Goal: Task Accomplishment & Management: Use online tool/utility

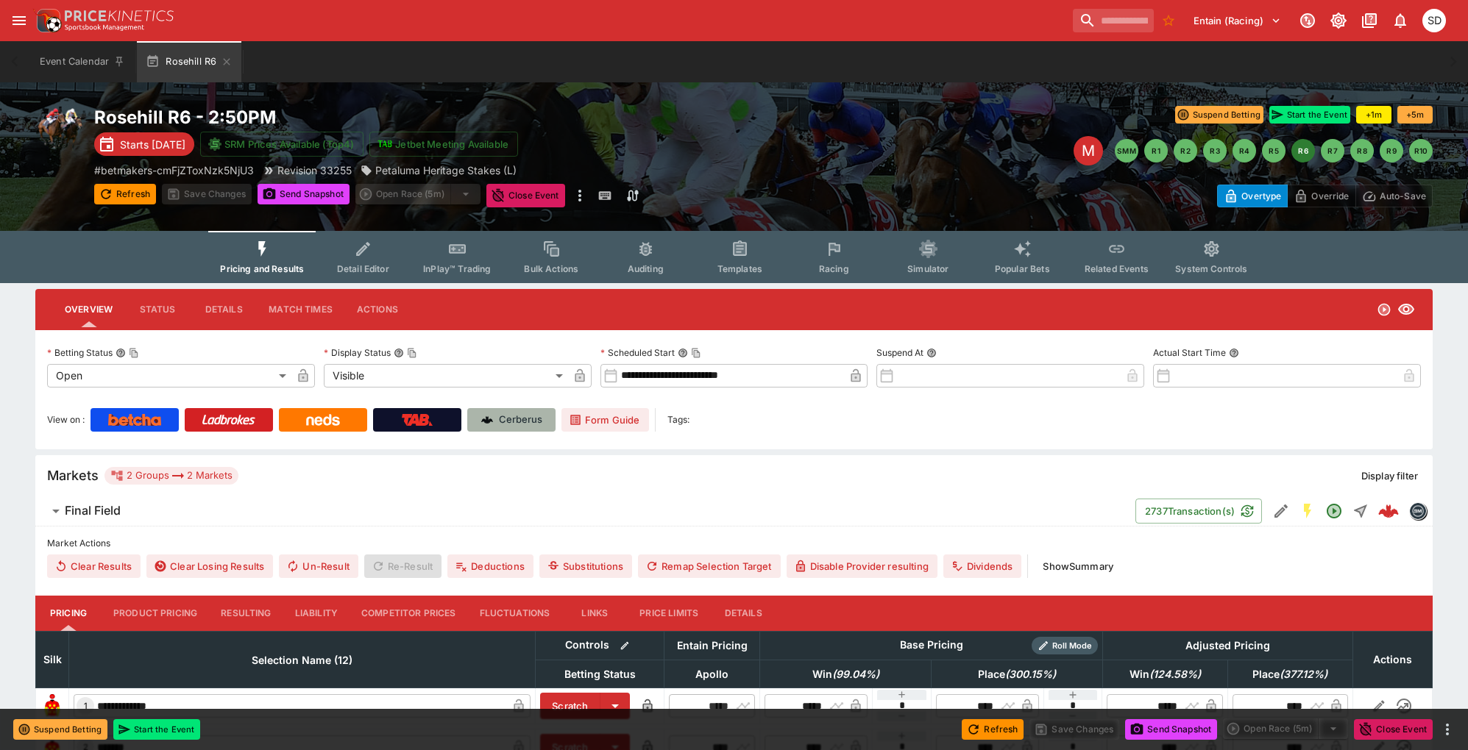
click at [514, 413] on link "Cerberus" at bounding box center [511, 420] width 88 height 24
click at [373, 263] on button "Detail Editor" at bounding box center [363, 257] width 94 height 52
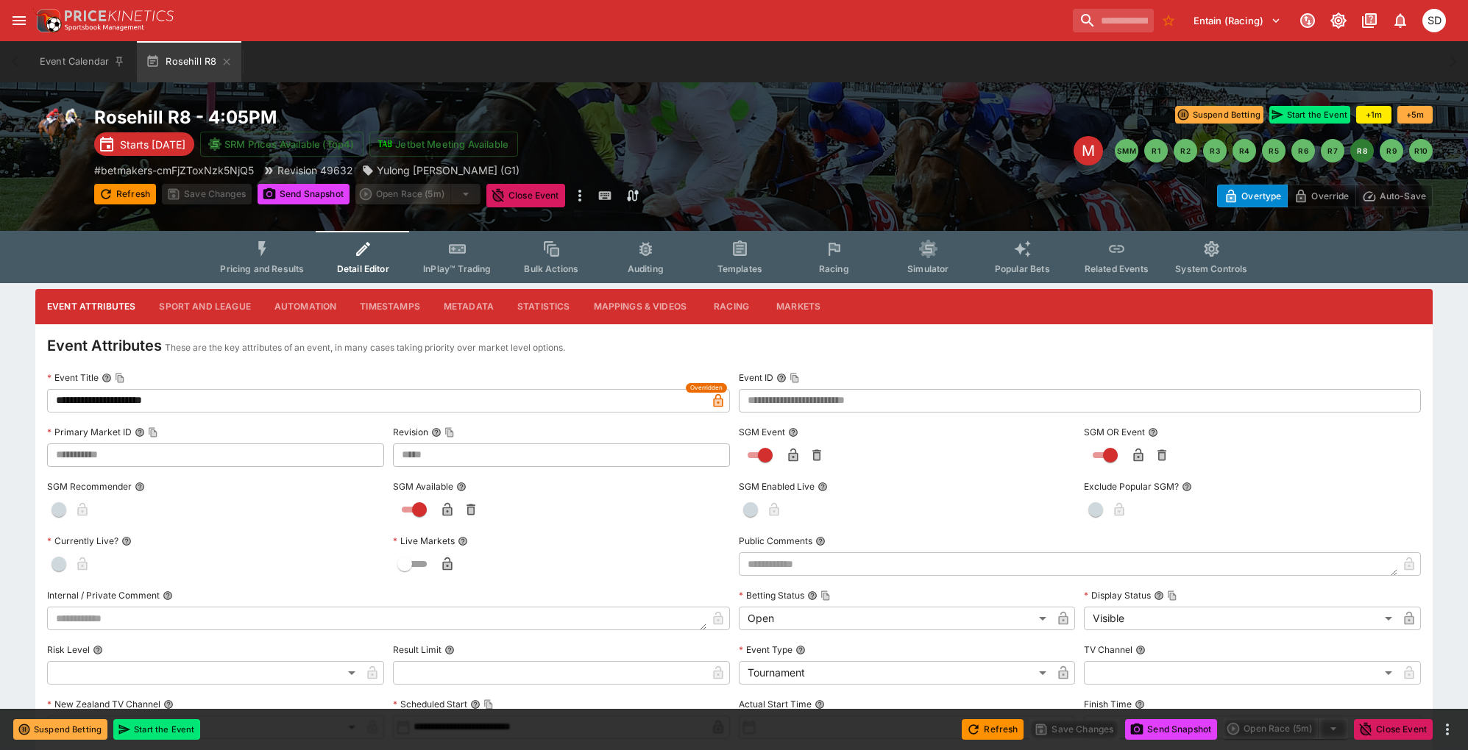
click at [795, 296] on button "Markets" at bounding box center [798, 306] width 68 height 35
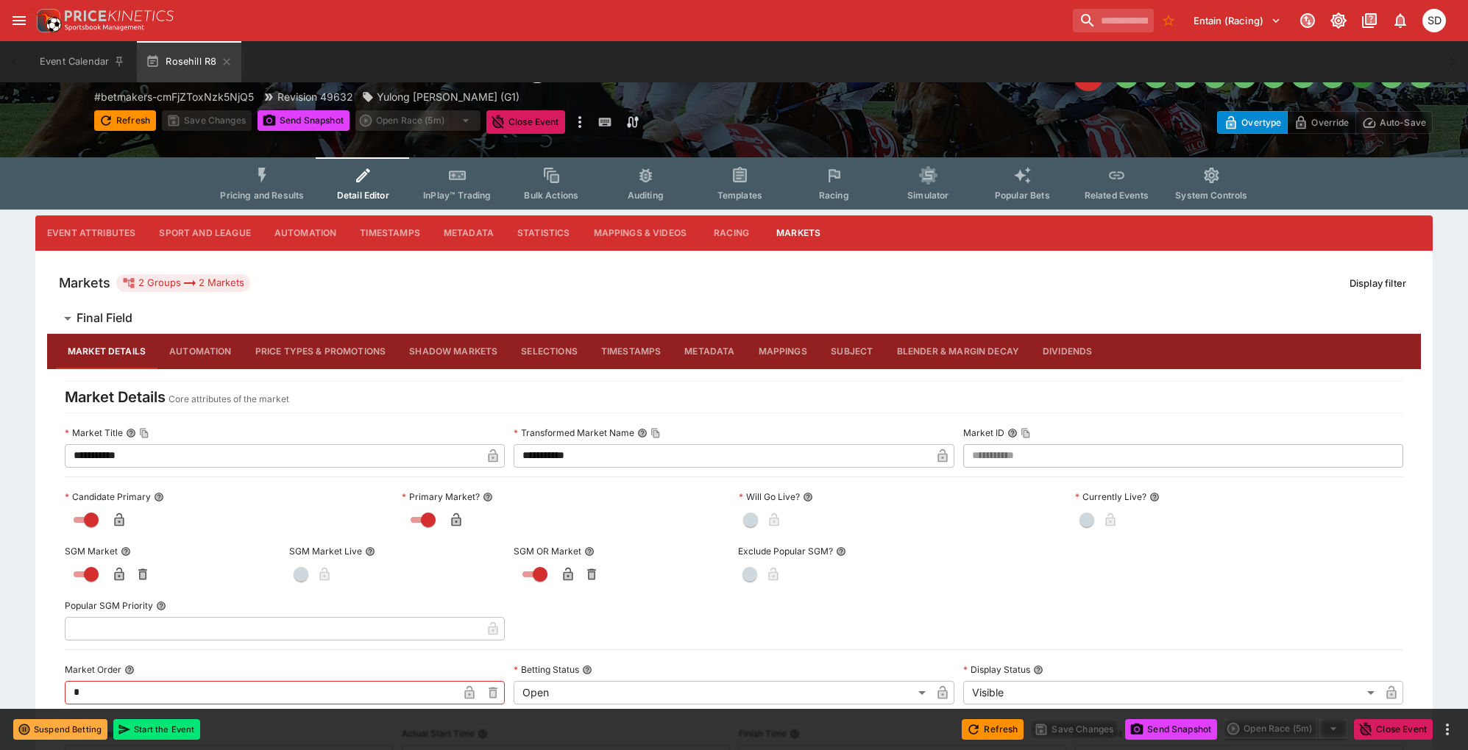
scroll to position [21, 0]
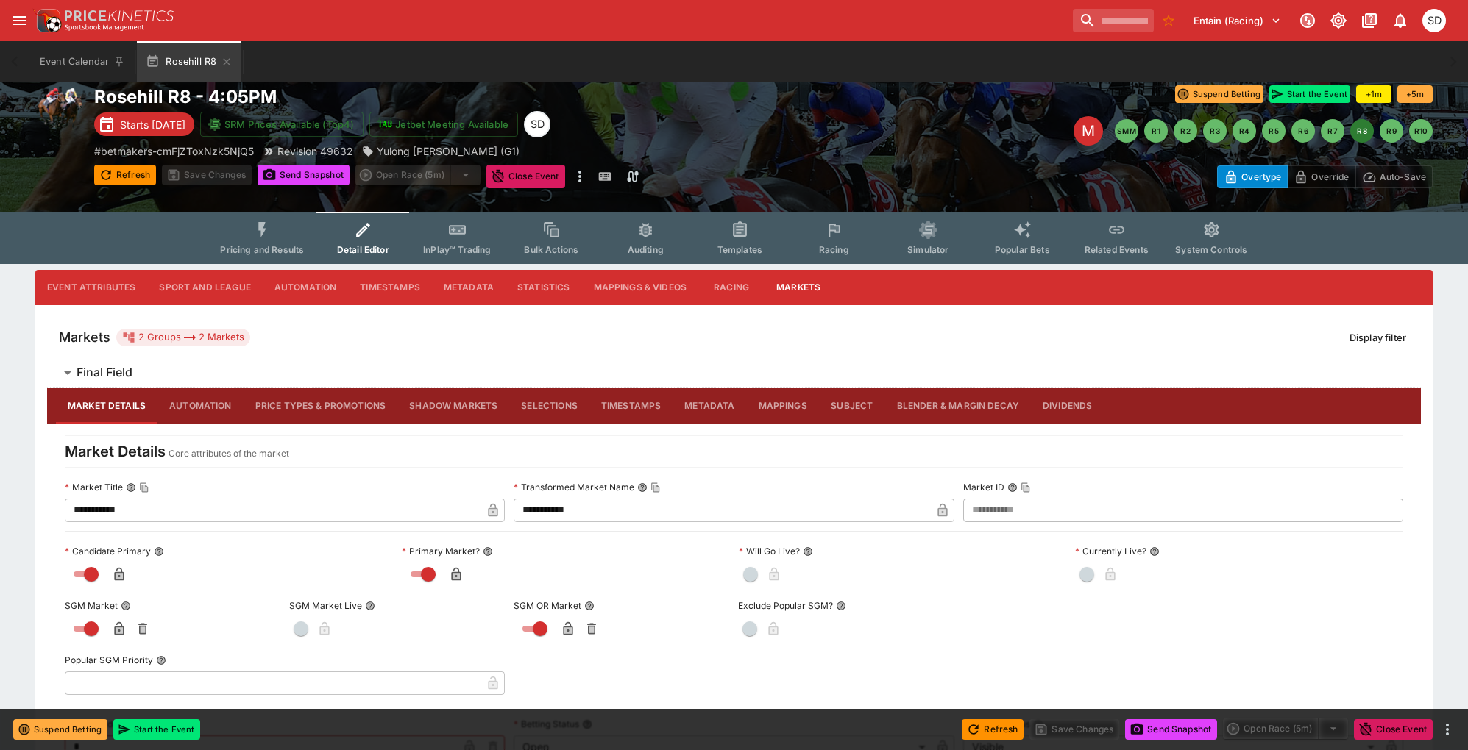
click at [964, 413] on button "Blender & Margin Decay" at bounding box center [958, 405] width 146 height 35
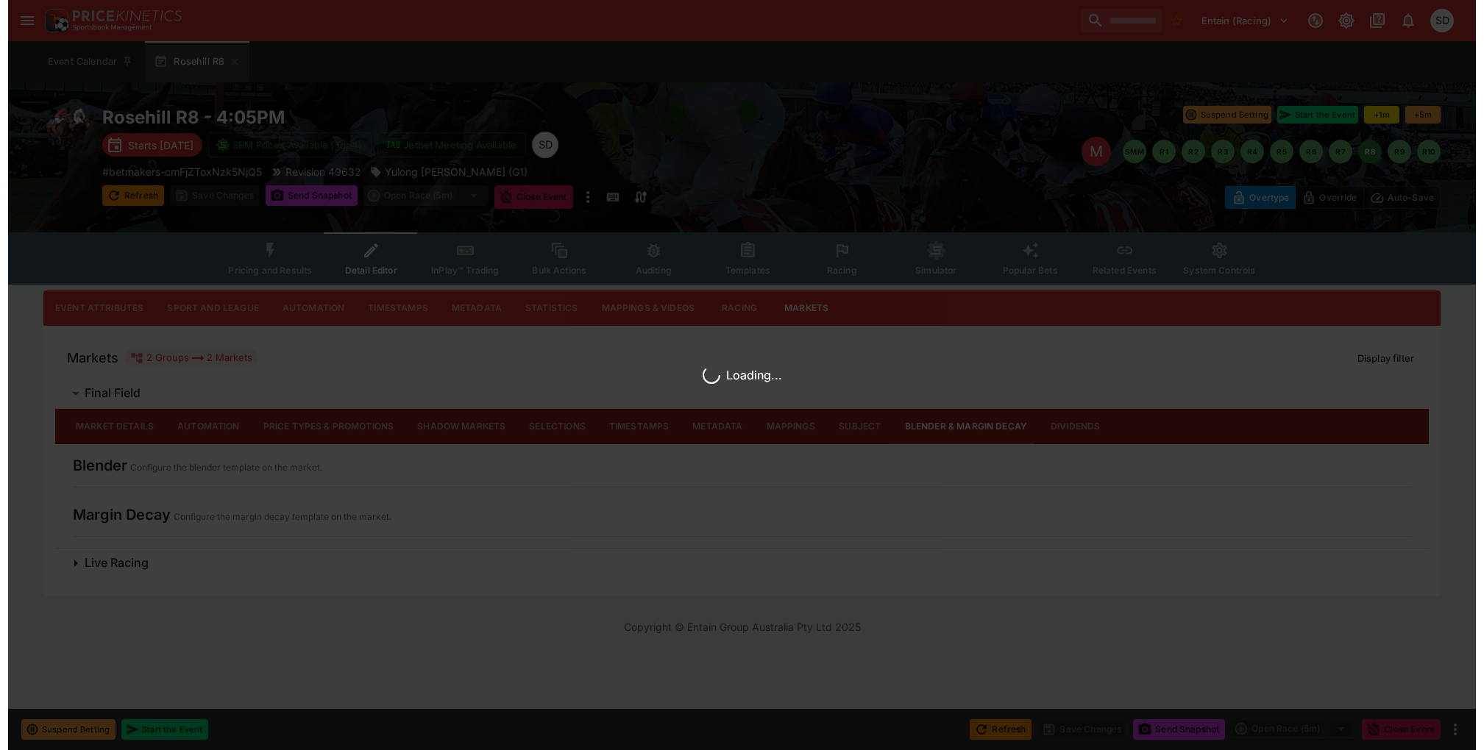
scroll to position [0, 0]
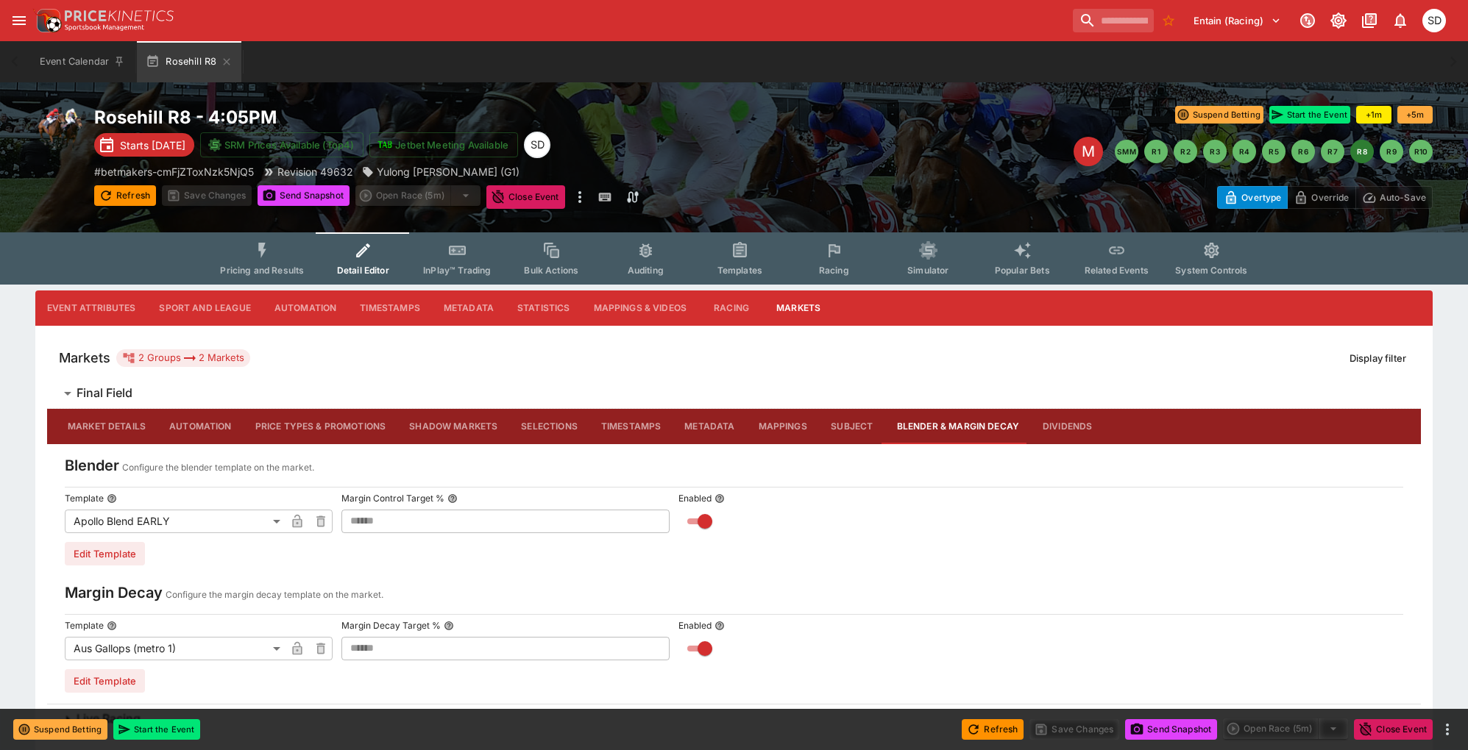
click at [195, 522] on body "Entain (Racing) 1 SD Event Calendar Rosehill R8 Welcome back, Stuart Dibb Roseh…" at bounding box center [734, 404] width 1468 height 809
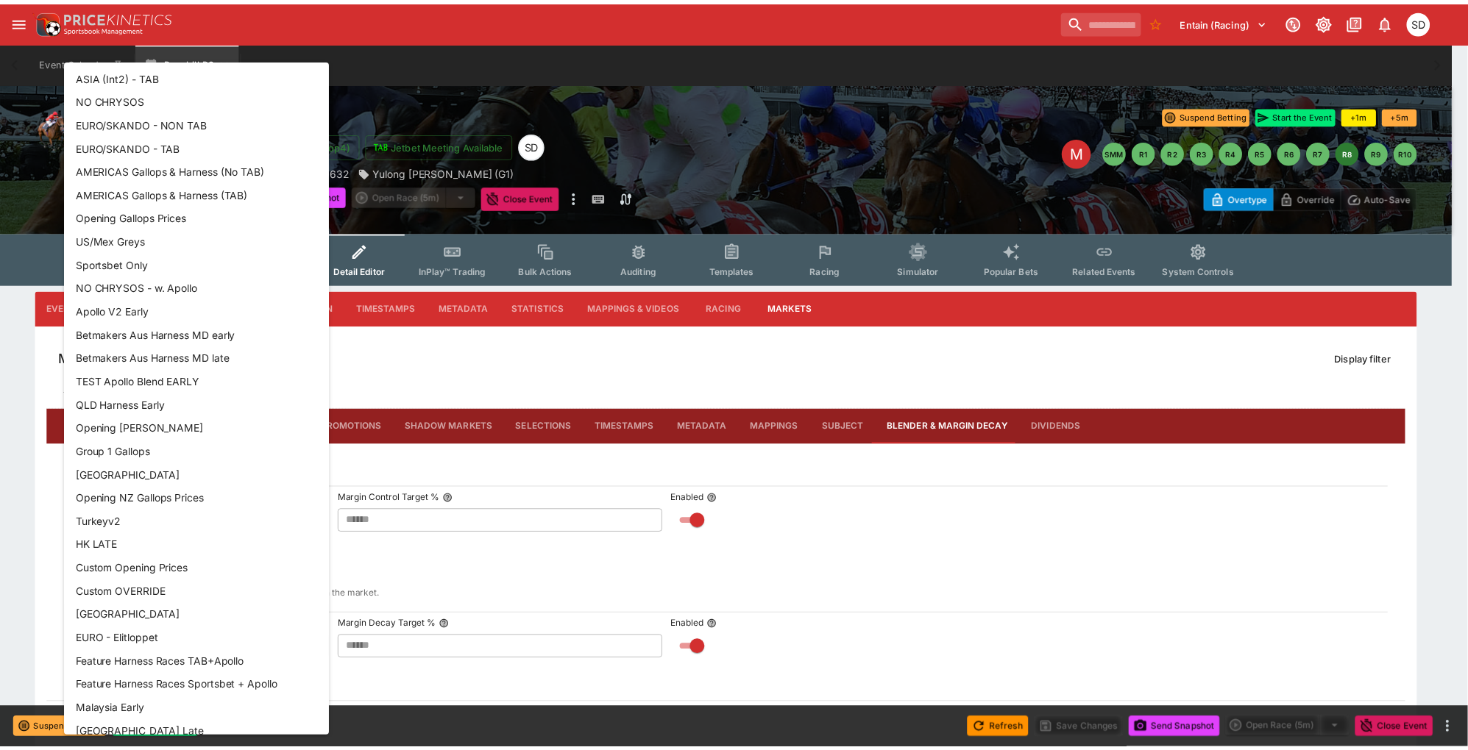
scroll to position [1733, 0]
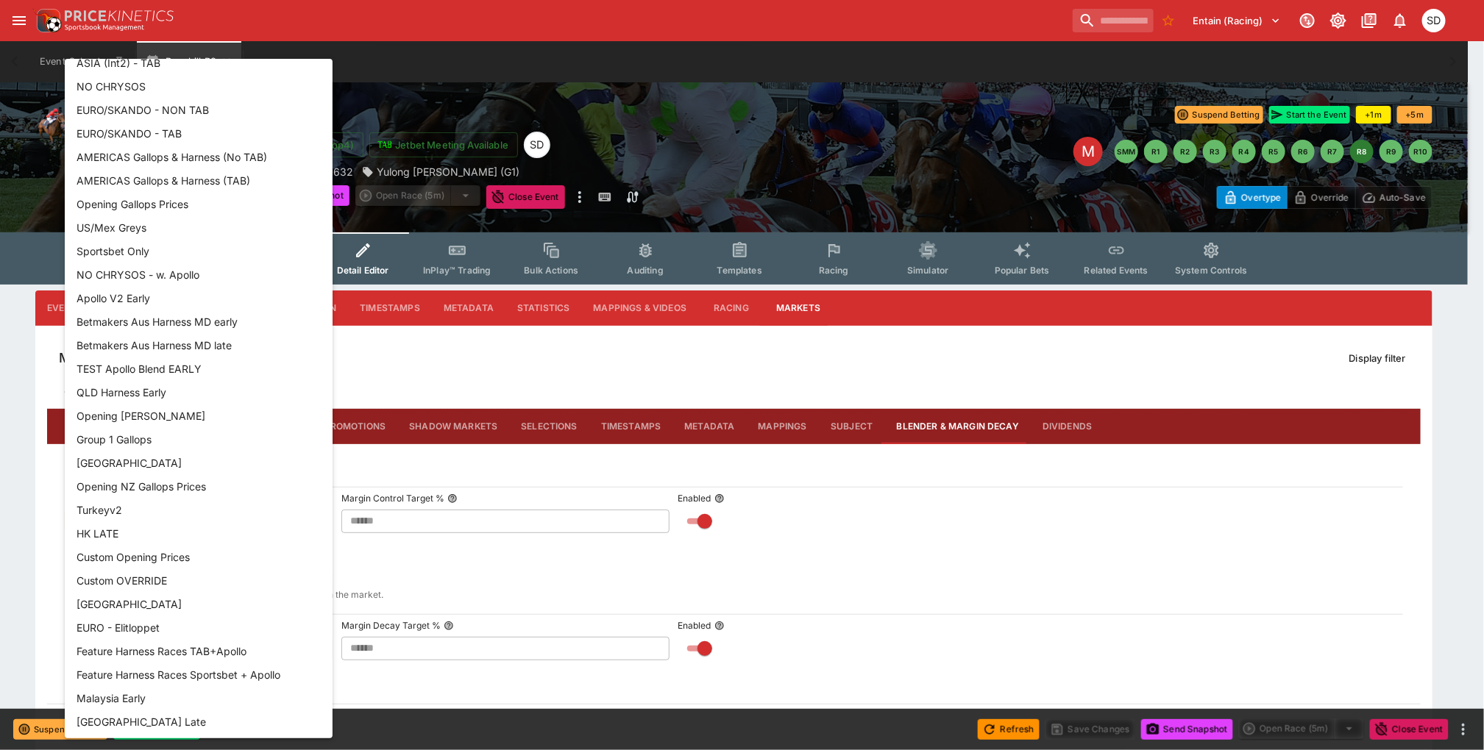
click at [124, 438] on li "Group 1 Gallops" at bounding box center [199, 439] width 268 height 24
type input "**********"
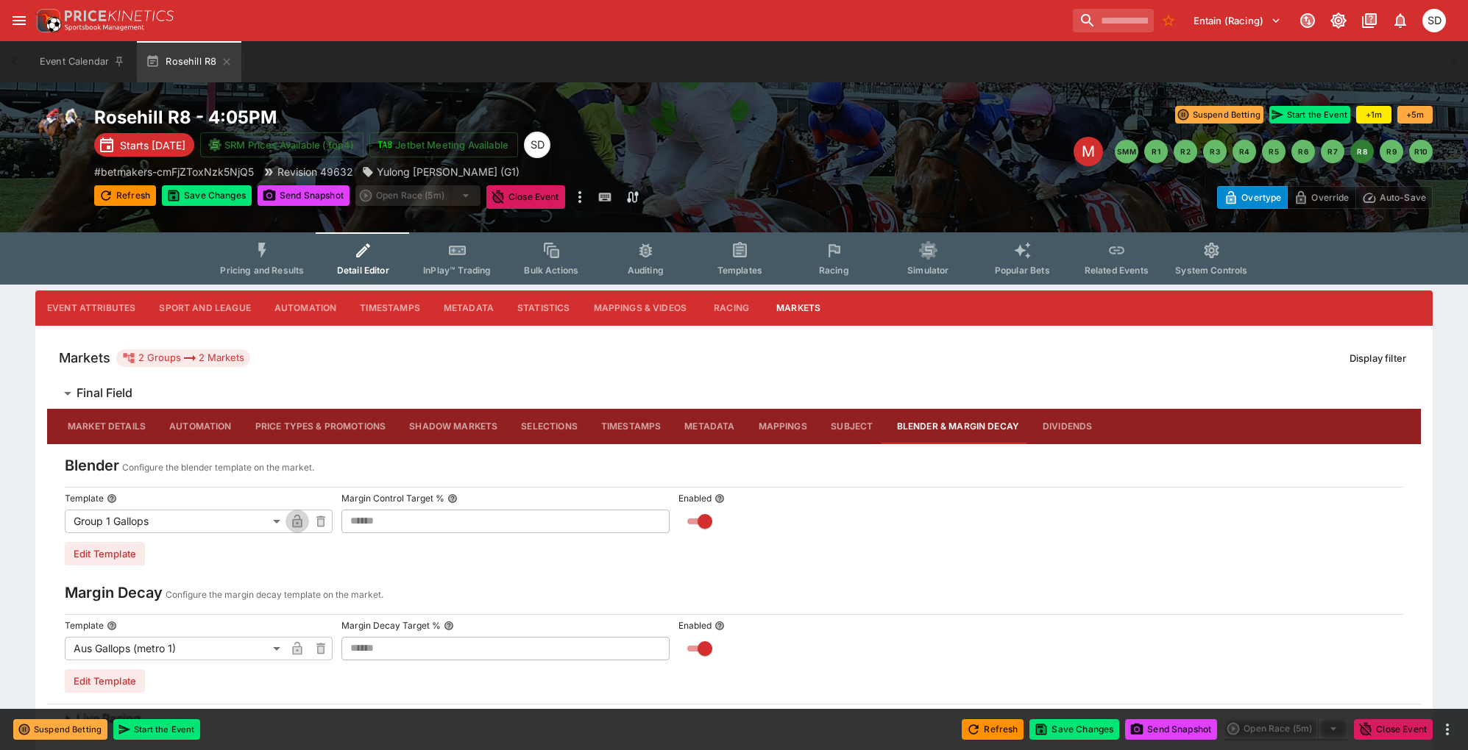
click at [294, 521] on icon "button" at bounding box center [297, 523] width 7 height 6
click at [1065, 727] on button "Save Changes" at bounding box center [1074, 729] width 90 height 21
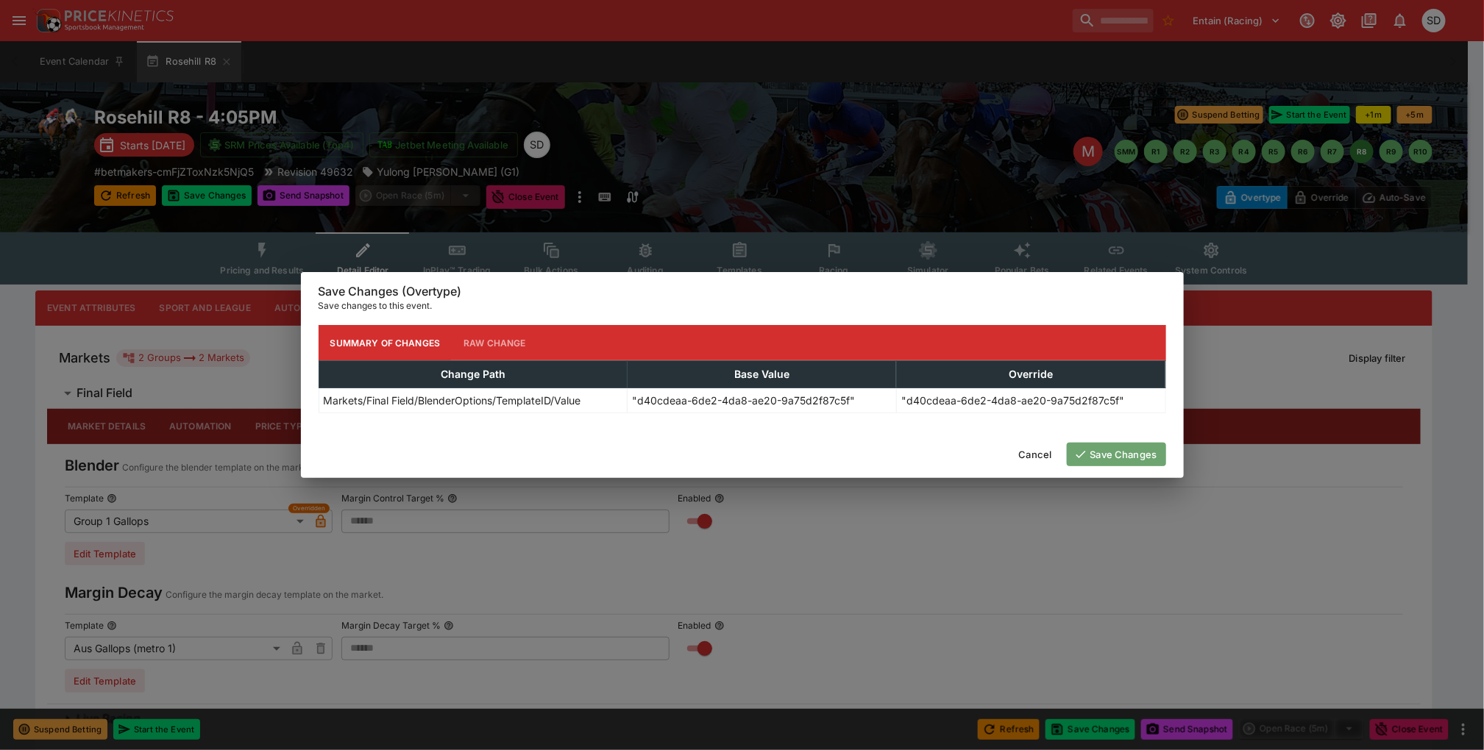
click at [1110, 451] on button "Save Changes" at bounding box center [1116, 455] width 99 height 24
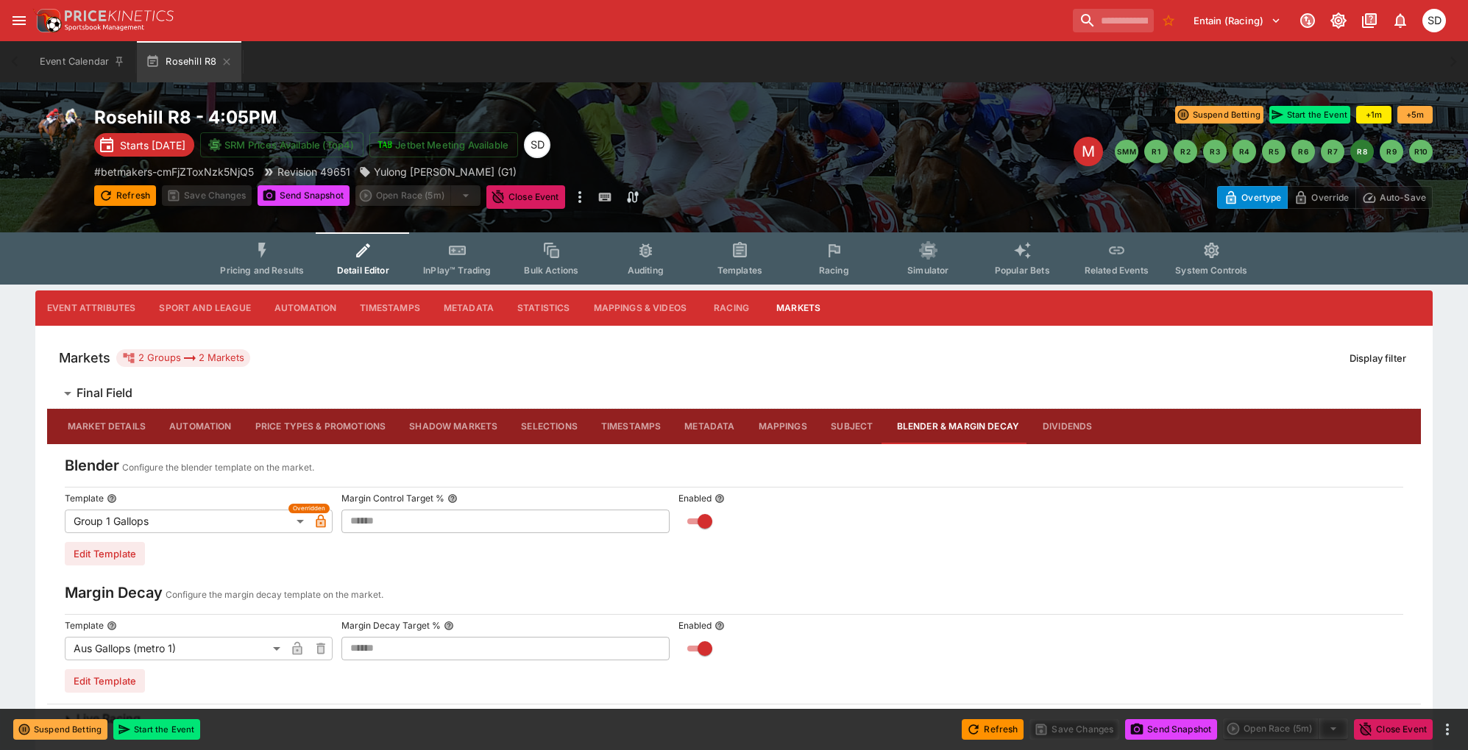
click at [266, 265] on span "Pricing and Results" at bounding box center [262, 270] width 84 height 11
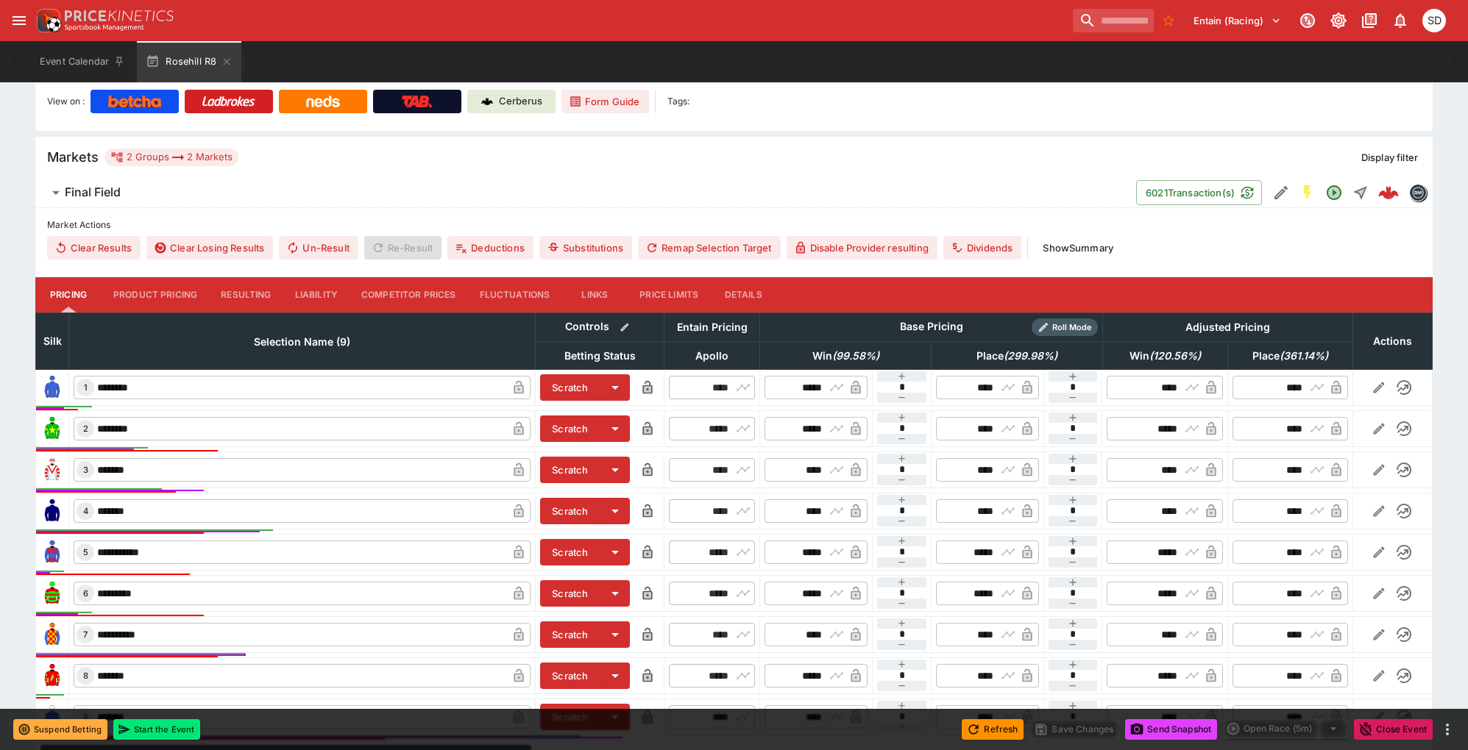
scroll to position [430, 0]
